Goal: Find specific page/section: Find specific page/section

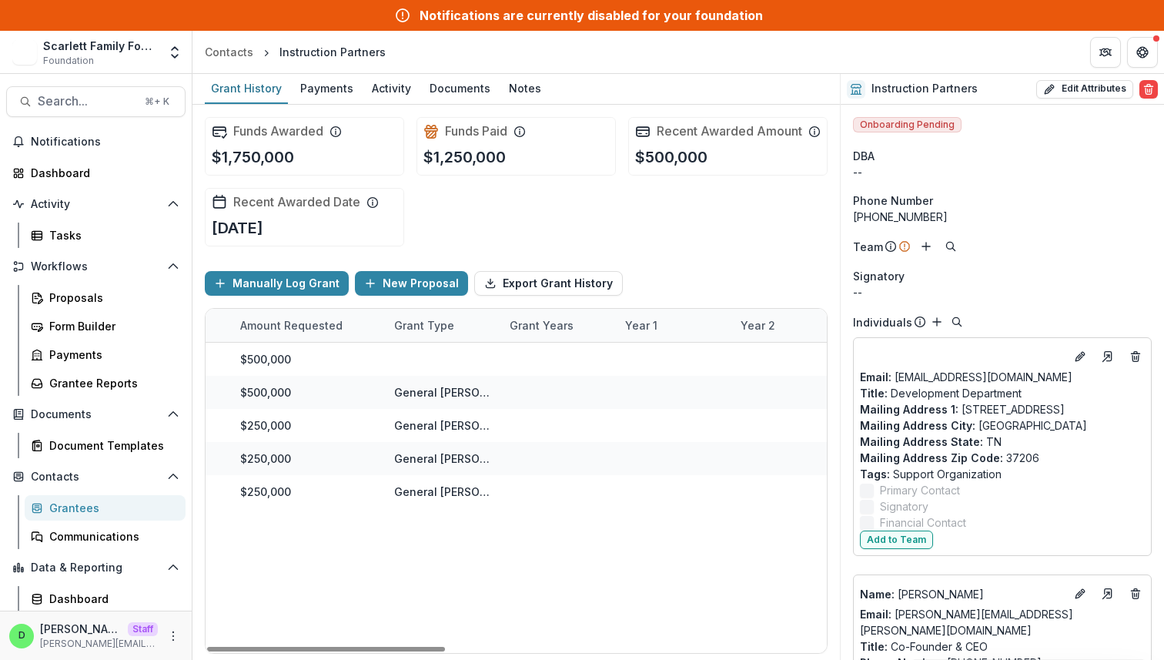
scroll to position [0, 984]
